Goal: Task Accomplishment & Management: Manage account settings

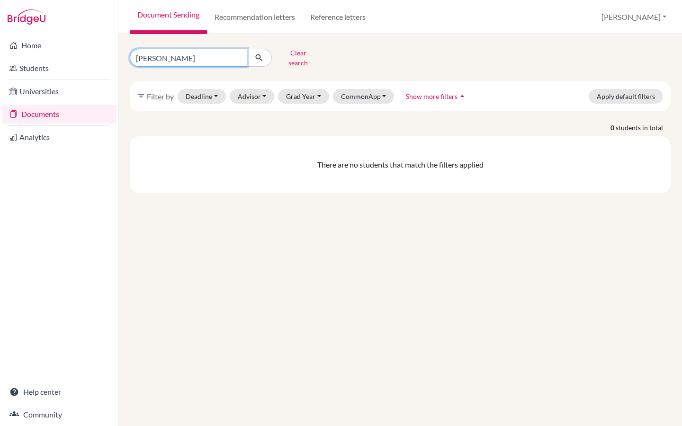
drag, startPoint x: 165, startPoint y: 57, endPoint x: 118, endPoint y: 57, distance: 46.4
click at [118, 57] on div "ahmed Clear search filter_list Filter by Deadline - Select a date range Or doub…" at bounding box center [399, 230] width 563 height 392
paste input "Bai Xiaojing"
type input "Bai Xiaojing"
click at [257, 55] on icon "submit" at bounding box center [258, 57] width 9 height 9
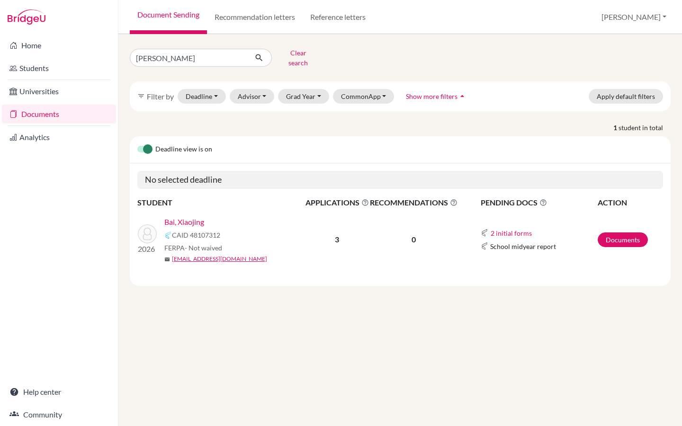
click at [191, 216] on link "Bai, Xiaojing" at bounding box center [184, 221] width 40 height 11
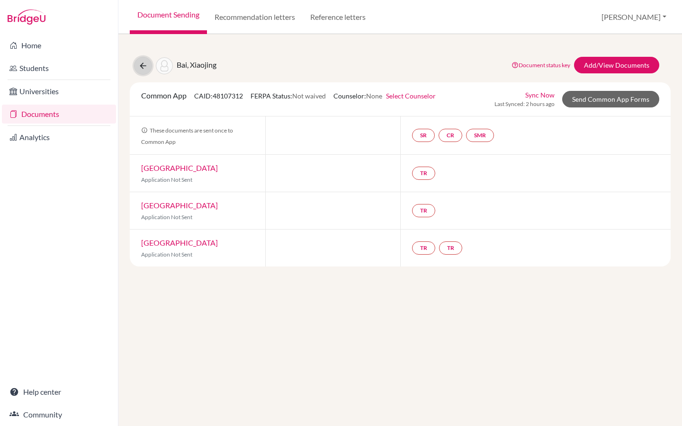
click at [142, 68] on icon at bounding box center [142, 65] width 9 height 9
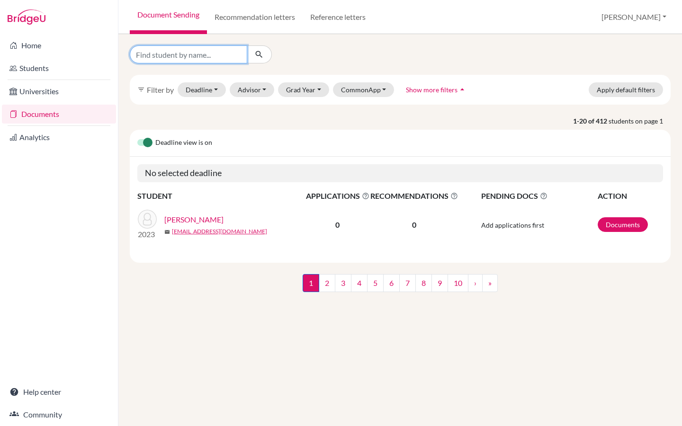
click at [204, 55] on input "Find student by name..." at bounding box center [188, 54] width 117 height 18
paste input "Bai Xiaojing (Janey)"
type input "Bai Xiaojing (Janey)"
click at [266, 56] on button "submit" at bounding box center [259, 54] width 25 height 18
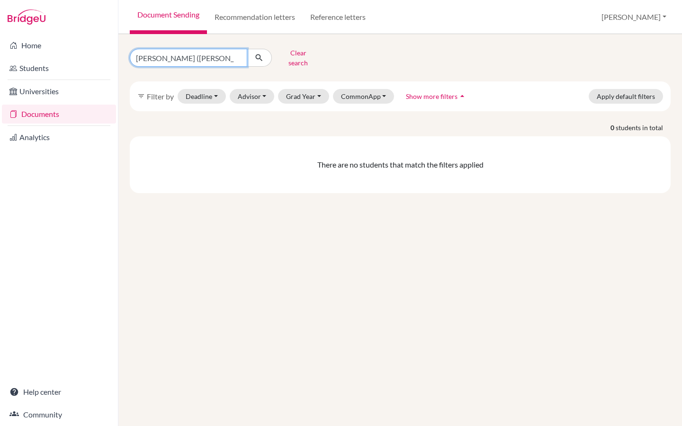
drag, startPoint x: 176, startPoint y: 55, endPoint x: 204, endPoint y: 54, distance: 27.9
click at [203, 55] on input "Bai Xiaojing (Janey)" at bounding box center [188, 58] width 117 height 18
type input "Bai Xiaojing"
click at [265, 55] on button "submit" at bounding box center [259, 58] width 25 height 18
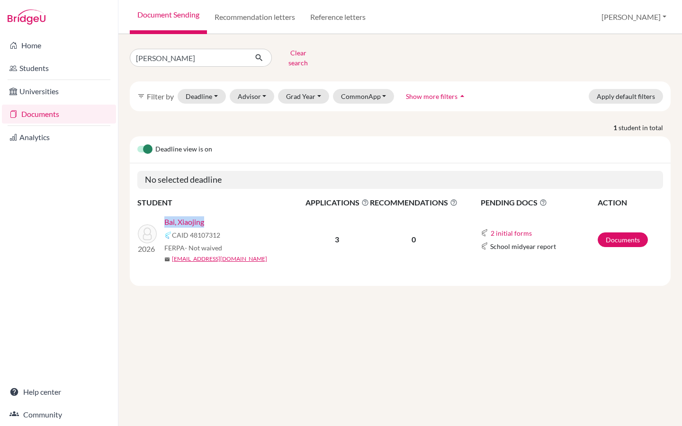
drag, startPoint x: 210, startPoint y: 214, endPoint x: 165, endPoint y: 214, distance: 45.4
click at [165, 216] on div "Bai, Xiaojing" at bounding box center [237, 221] width 147 height 11
click at [178, 216] on link "Bai, Xiaojing" at bounding box center [184, 221] width 40 height 11
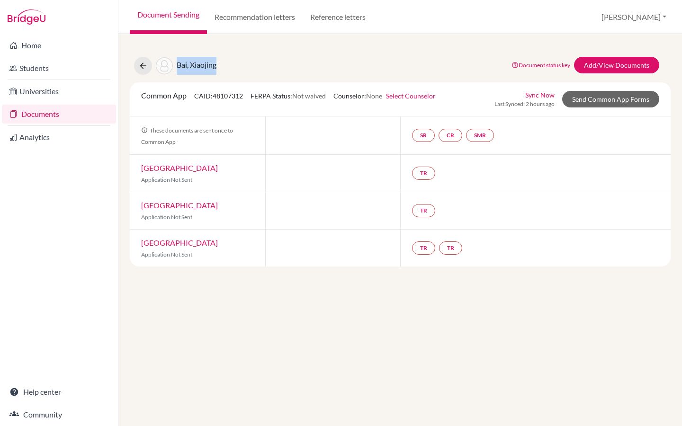
drag, startPoint x: 226, startPoint y: 67, endPoint x: 178, endPoint y: 67, distance: 48.8
click at [178, 67] on div "Bai, Xiaojing Document status key TR Requirement. Document not uploaded yet. TR…" at bounding box center [400, 66] width 555 height 18
copy span "Bai, Xiaojing"
click at [138, 64] on icon at bounding box center [142, 65] width 9 height 9
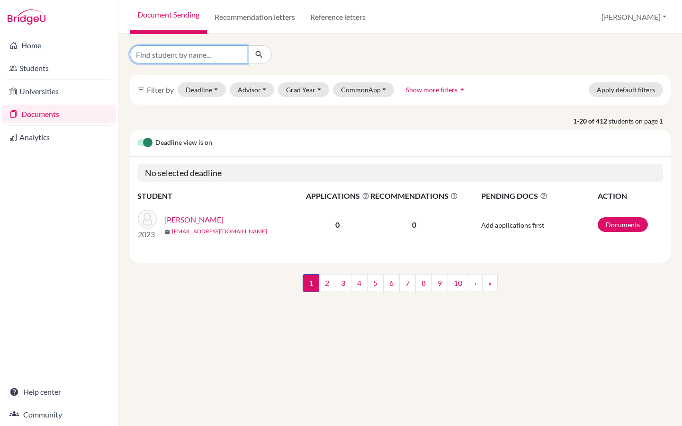
click at [212, 55] on input "Find student by name..." at bounding box center [188, 54] width 117 height 18
paste input "Bai, Xiaojing"
type input "Bai, Xiaojing"
click at [261, 55] on icon "submit" at bounding box center [258, 54] width 9 height 9
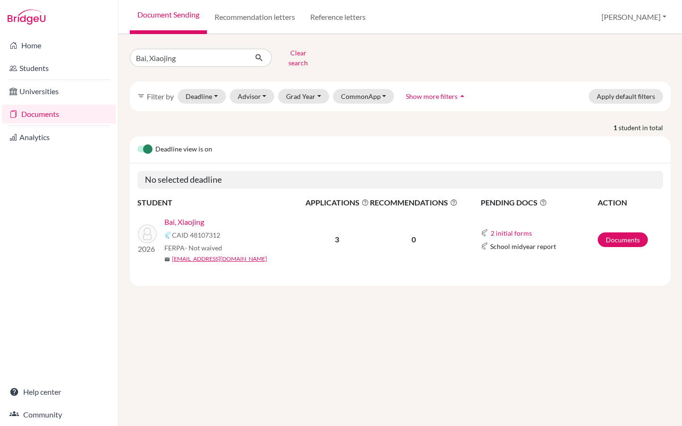
click at [192, 216] on link "Bai, Xiaojing" at bounding box center [184, 221] width 40 height 11
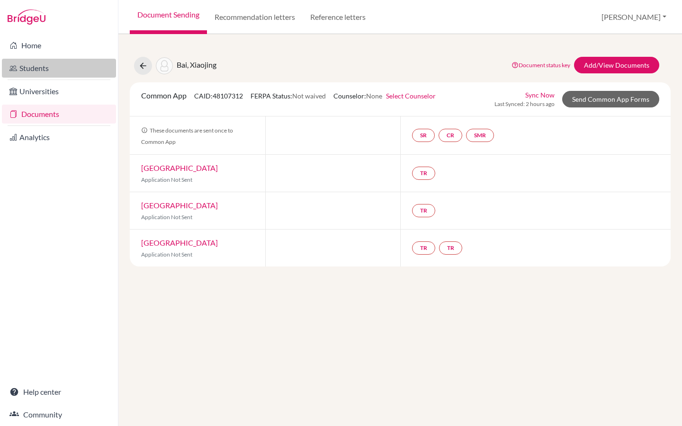
click at [61, 68] on link "Students" at bounding box center [59, 68] width 114 height 19
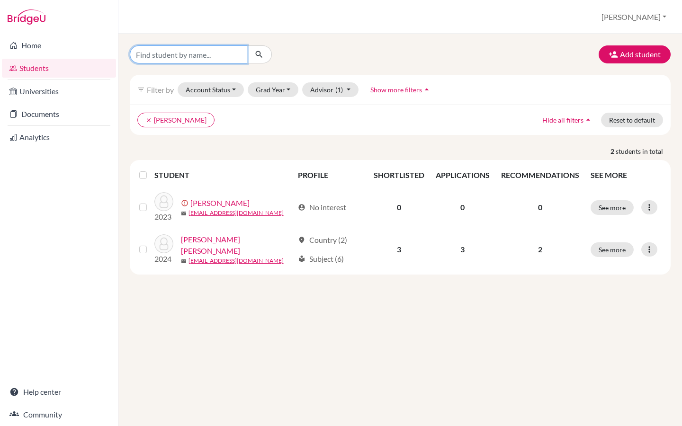
click at [195, 56] on input "Find student by name..." at bounding box center [188, 54] width 117 height 18
paste input "Bai, Xiaojing"
type input "Bai, Xiaojing"
click at [257, 56] on icon "submit" at bounding box center [258, 54] width 9 height 9
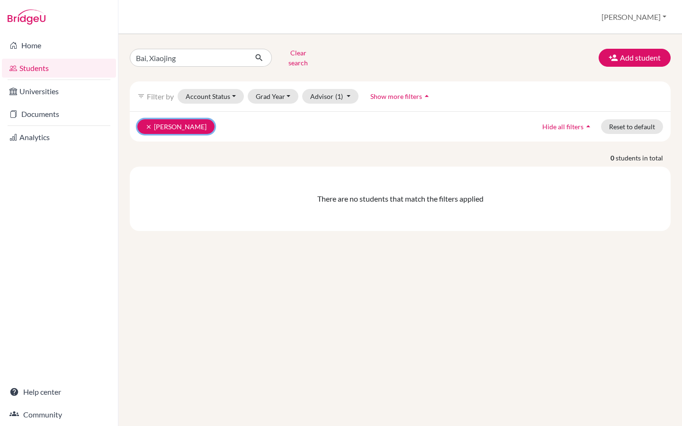
click at [152, 119] on button "clear Yau, Vivian" at bounding box center [175, 126] width 77 height 15
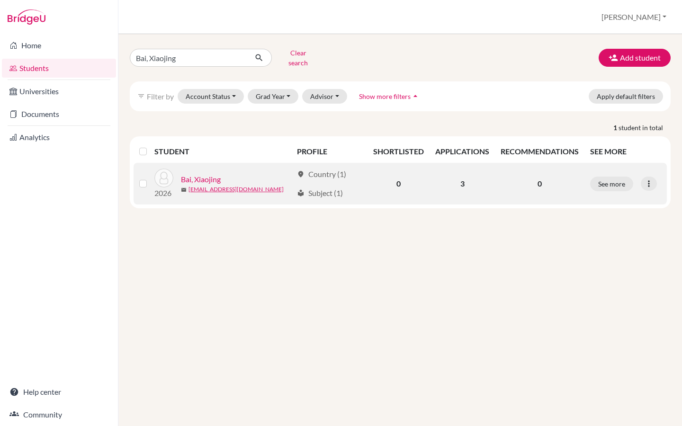
click at [151, 178] on label at bounding box center [151, 178] width 0 height 0
click at [0, 0] on input "checkbox" at bounding box center [0, 0] width 0 height 0
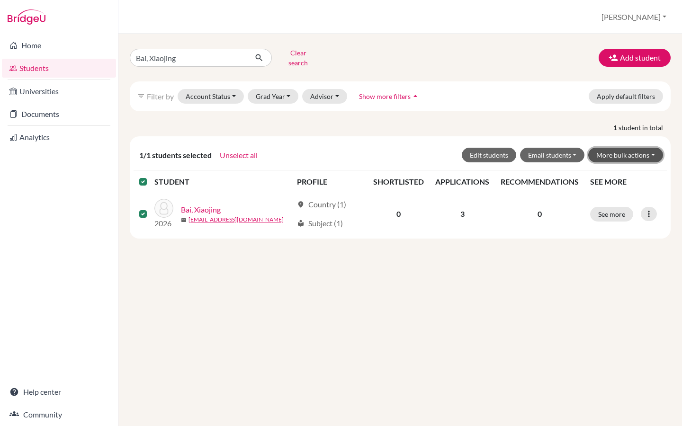
click at [620, 150] on button "More bulk actions" at bounding box center [625, 155] width 75 height 15
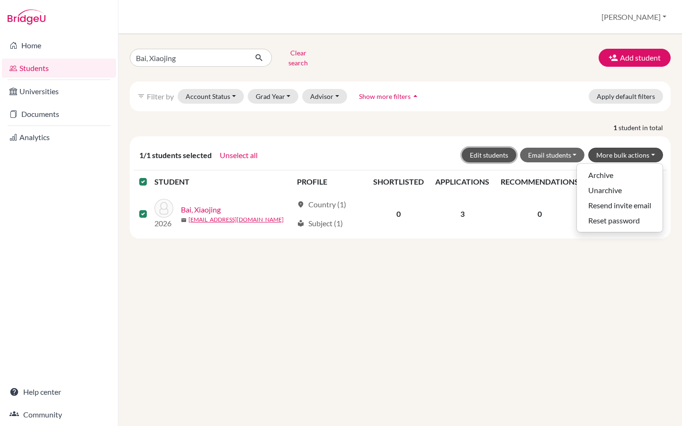
click at [496, 151] on button "Edit students" at bounding box center [489, 155] width 54 height 15
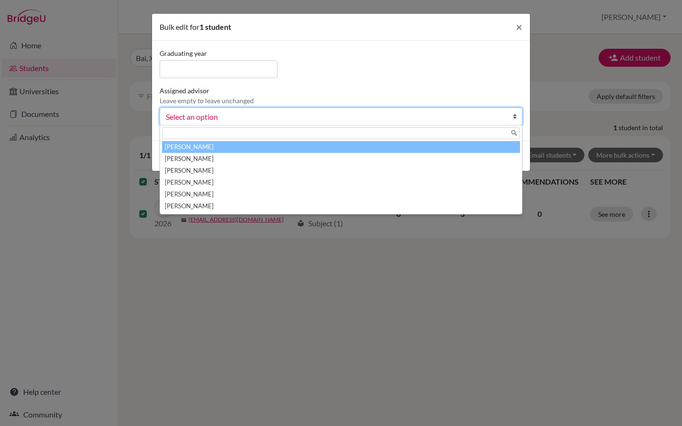
click at [206, 117] on span "Select an option" at bounding box center [335, 117] width 338 height 12
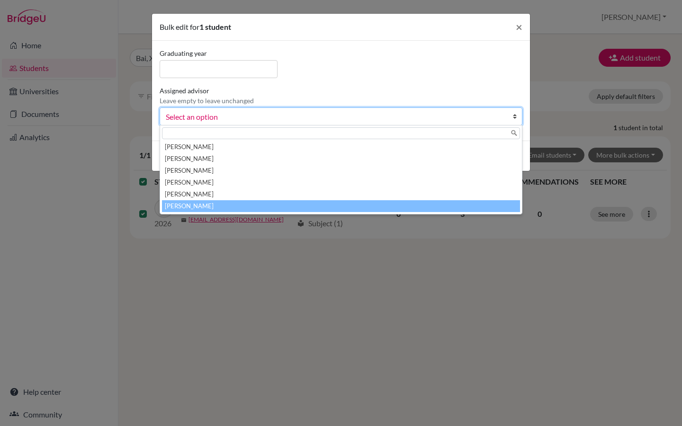
click at [191, 204] on li "Yau, Vivian" at bounding box center [341, 206] width 358 height 12
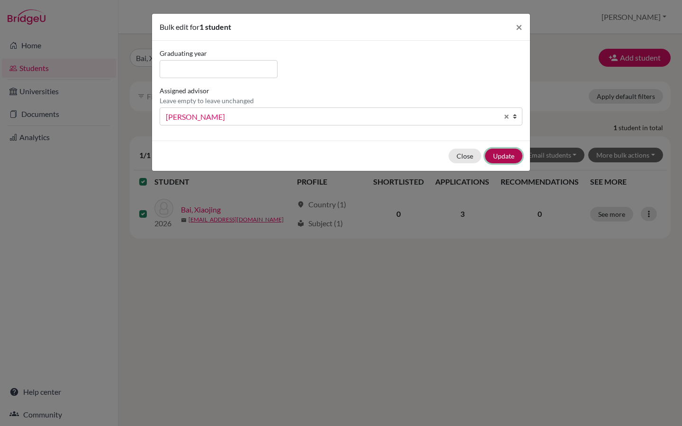
click at [505, 160] on button "Update" at bounding box center [503, 156] width 37 height 15
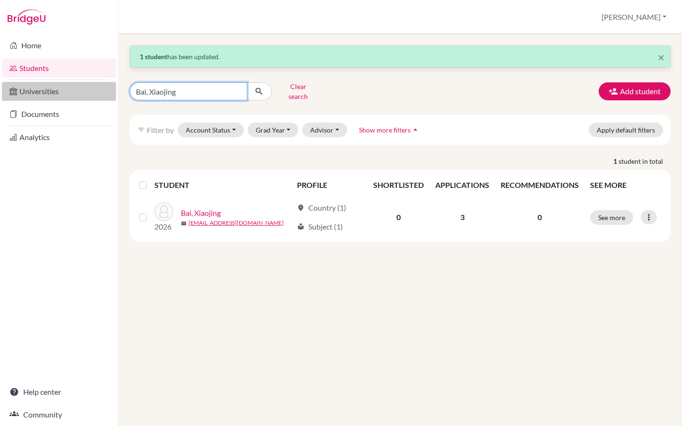
drag, startPoint x: 181, startPoint y: 92, endPoint x: 110, endPoint y: 92, distance: 71.5
click at [110, 92] on div "Home Students Universities Documents Analytics Help center Community Students o…" at bounding box center [341, 213] width 682 height 426
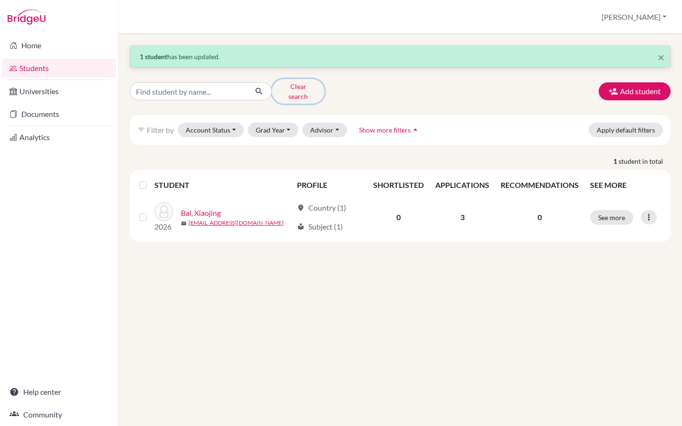
click at [301, 87] on button "Clear search" at bounding box center [298, 91] width 53 height 25
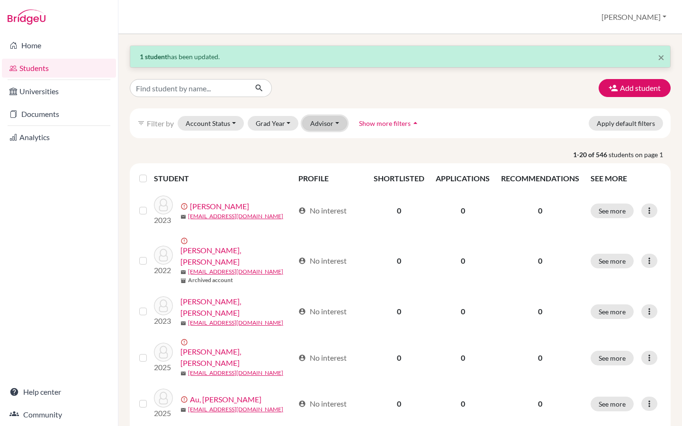
click at [321, 124] on button "Advisor" at bounding box center [324, 123] width 45 height 15
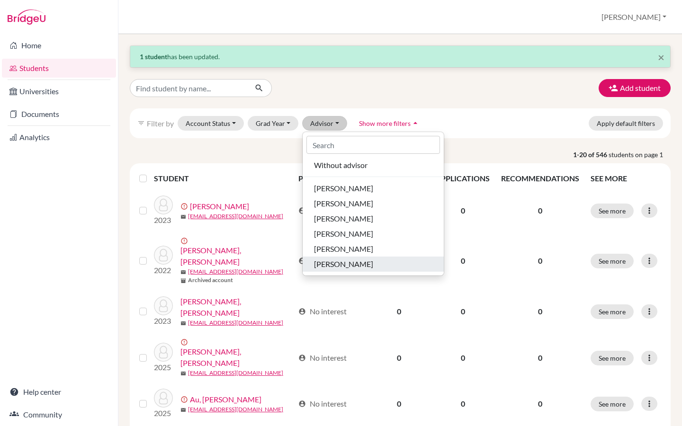
click at [336, 261] on span "Yau, Vivian" at bounding box center [343, 263] width 59 height 11
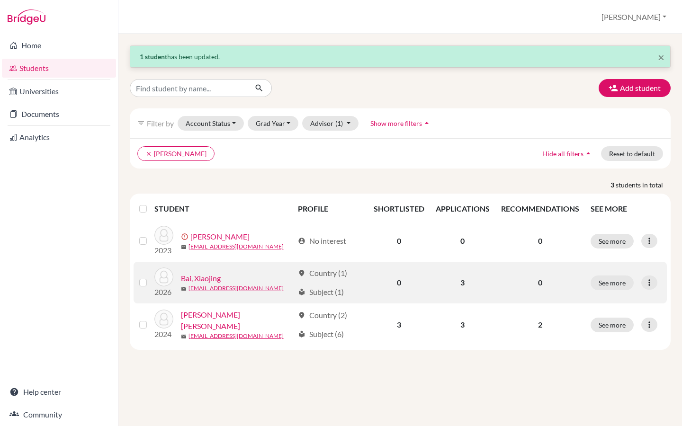
click at [211, 277] on link "Bai, Xiaojing" at bounding box center [201, 278] width 40 height 11
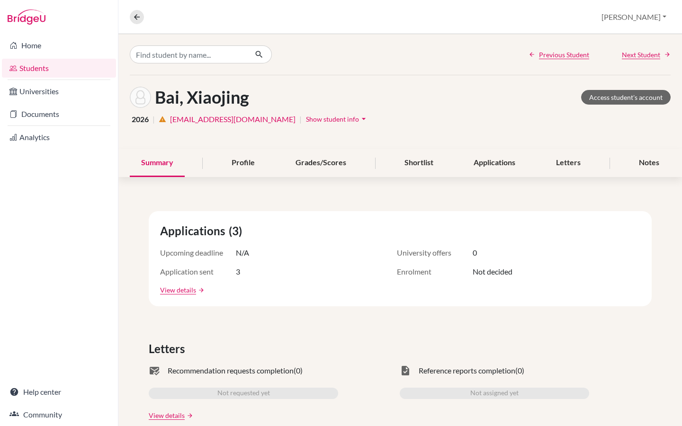
click at [306, 119] on span "Show student info" at bounding box center [332, 119] width 53 height 8
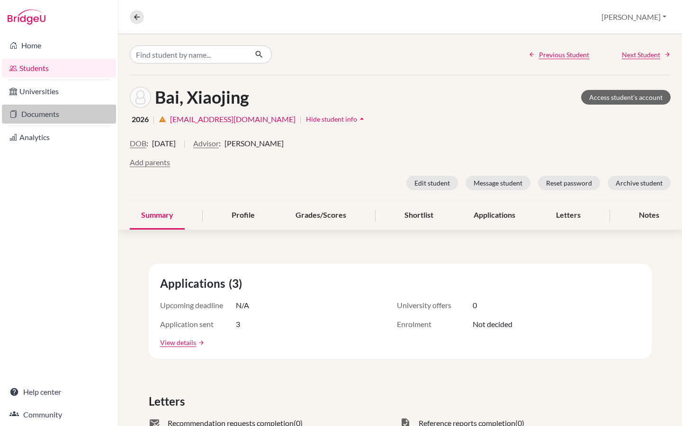
click at [62, 116] on link "Documents" at bounding box center [59, 114] width 114 height 19
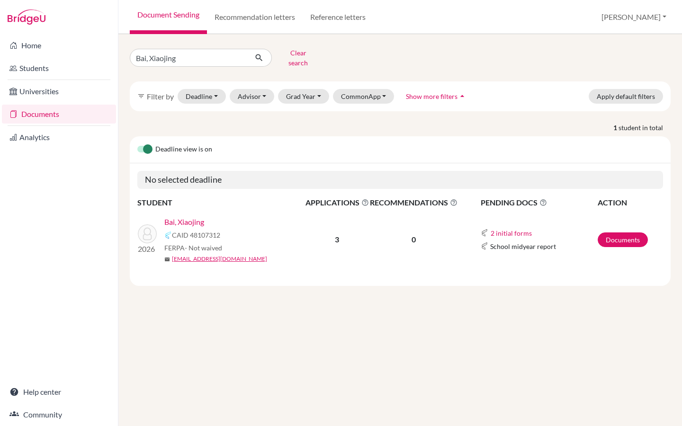
click at [191, 216] on link "Bai, Xiaojing" at bounding box center [184, 221] width 40 height 11
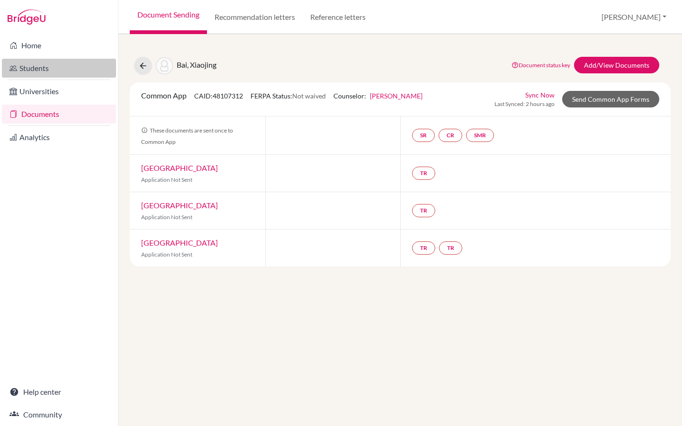
click at [48, 72] on link "Students" at bounding box center [59, 68] width 114 height 19
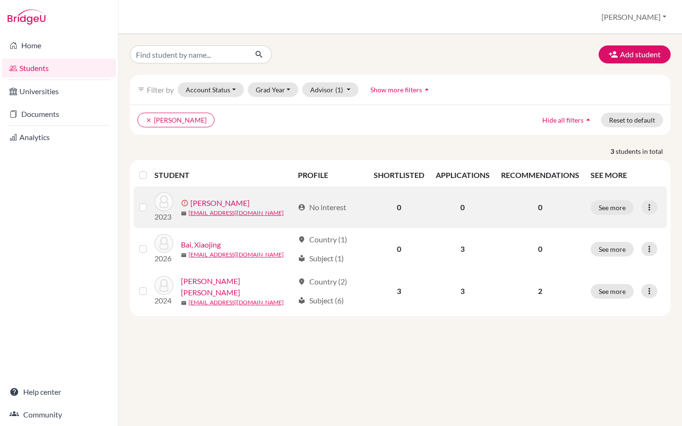
click at [151, 202] on label at bounding box center [151, 202] width 0 height 0
click at [0, 0] on input "checkbox" at bounding box center [0, 0] width 0 height 0
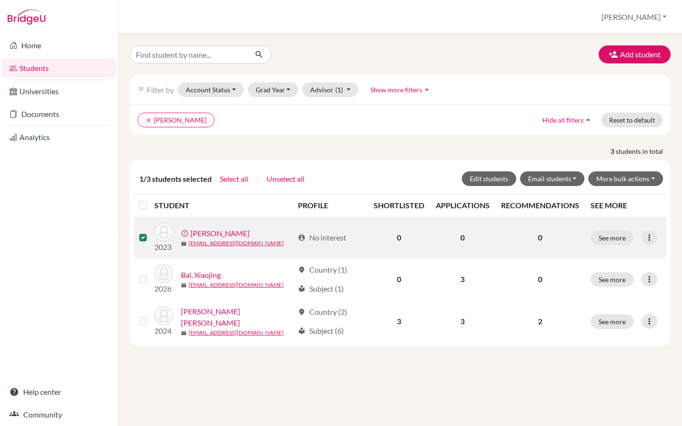
click at [209, 231] on link "Advani, Melanie" at bounding box center [219, 233] width 59 height 11
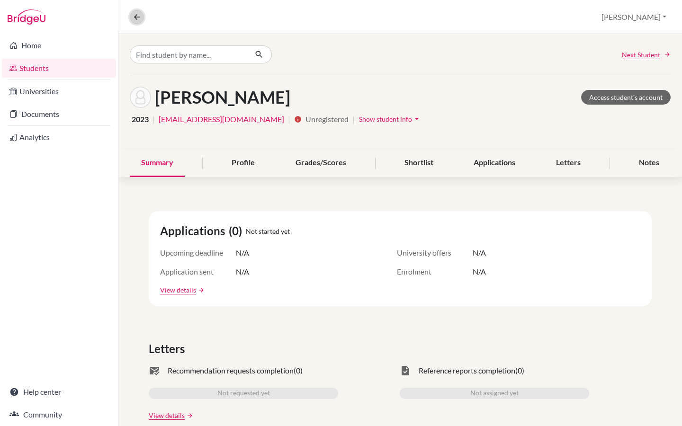
click at [133, 18] on icon at bounding box center [137, 17] width 9 height 9
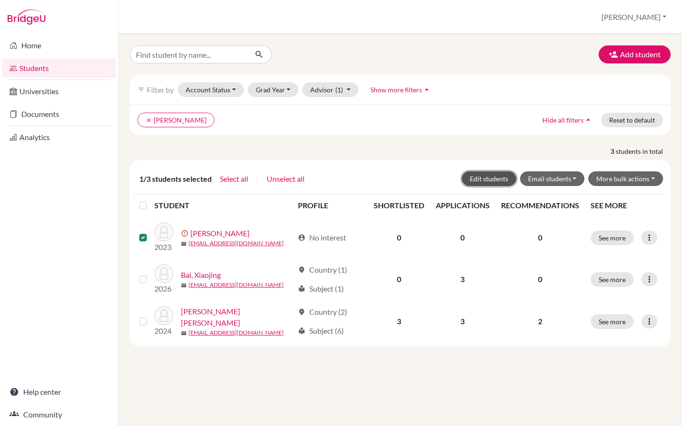
click at [498, 182] on button "Edit students" at bounding box center [489, 178] width 54 height 15
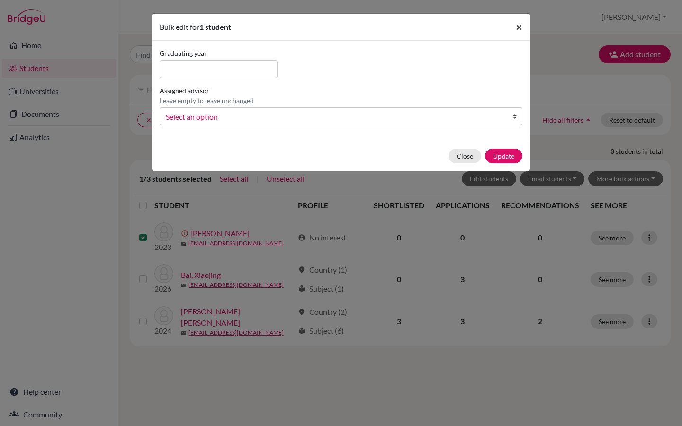
click at [521, 27] on span "×" at bounding box center [519, 27] width 7 height 14
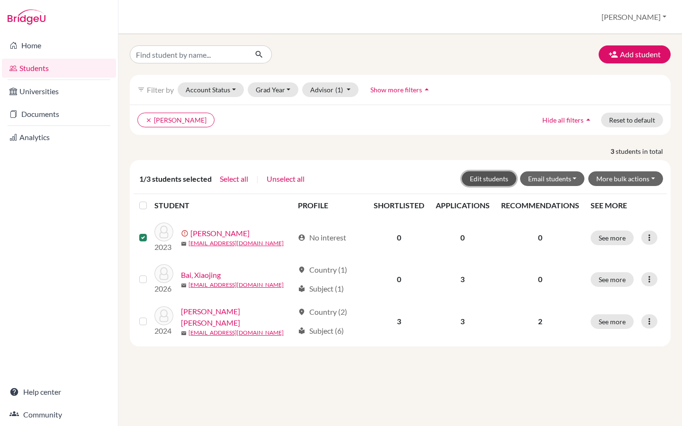
click at [504, 180] on button "Edit students" at bounding box center [489, 178] width 54 height 15
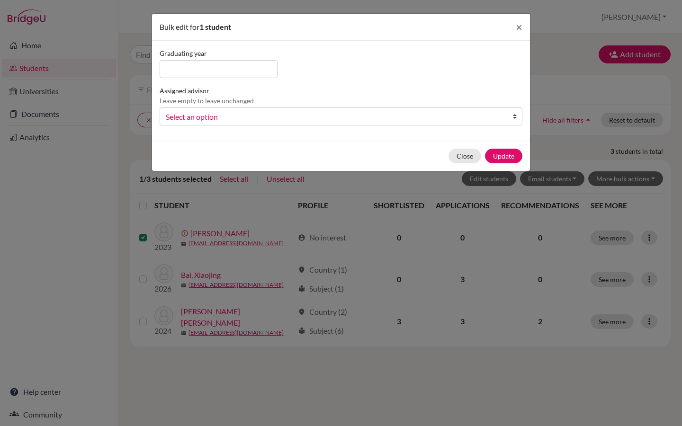
click at [247, 119] on span "Select an option" at bounding box center [335, 117] width 338 height 12
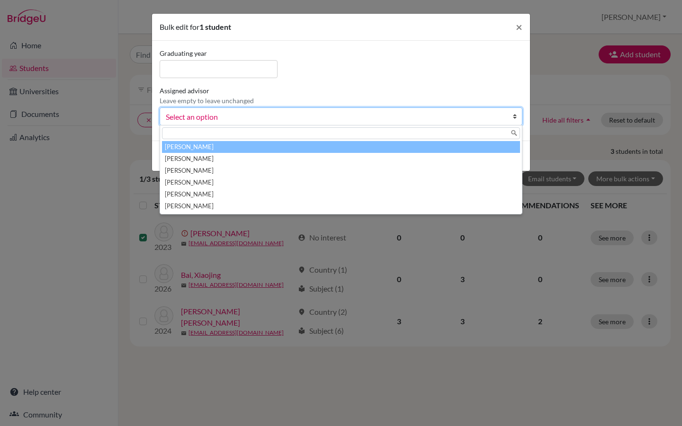
click at [107, 6] on div "Bulk edit for 1 student × Graduating year Assigned advisor Leave empty to leave…" at bounding box center [341, 213] width 682 height 426
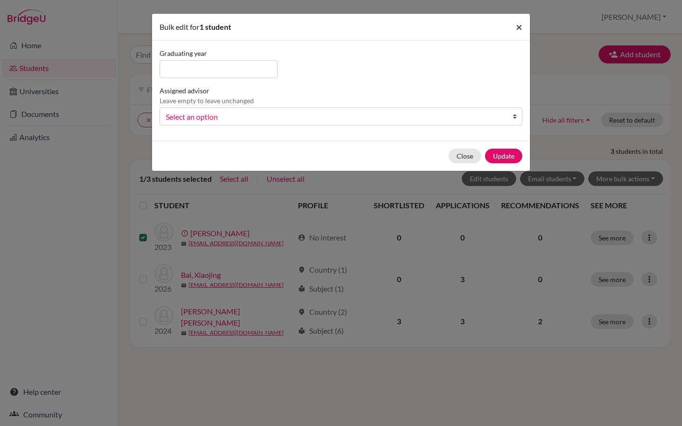
click at [516, 29] on span "×" at bounding box center [519, 27] width 7 height 14
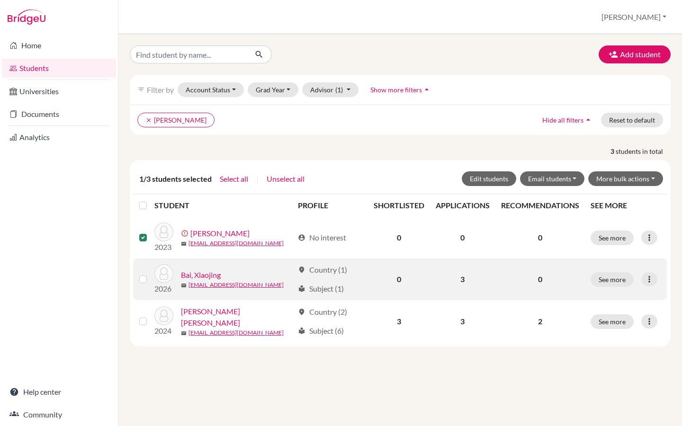
click at [212, 272] on link "Bai, Xiaojing" at bounding box center [201, 274] width 40 height 11
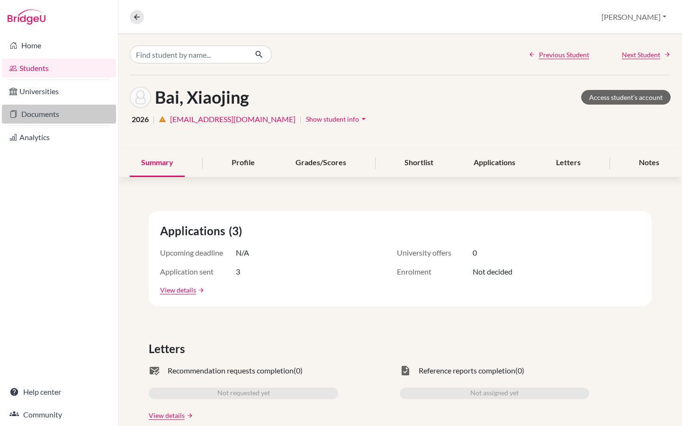
click at [50, 118] on link "Documents" at bounding box center [59, 114] width 114 height 19
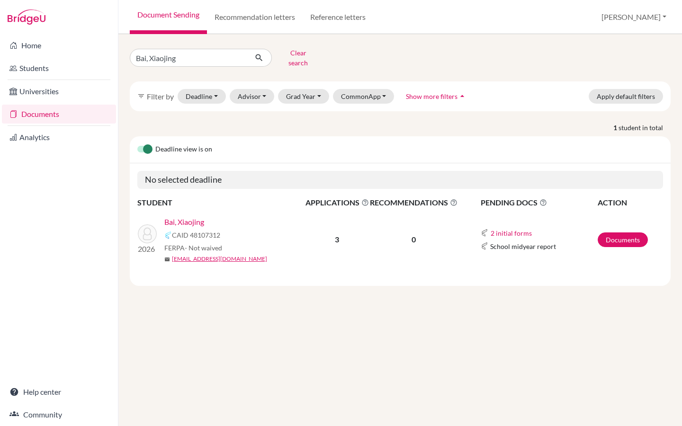
click at [188, 216] on link "Bai, Xiaojing" at bounding box center [184, 221] width 40 height 11
